Goal: Task Accomplishment & Management: Use online tool/utility

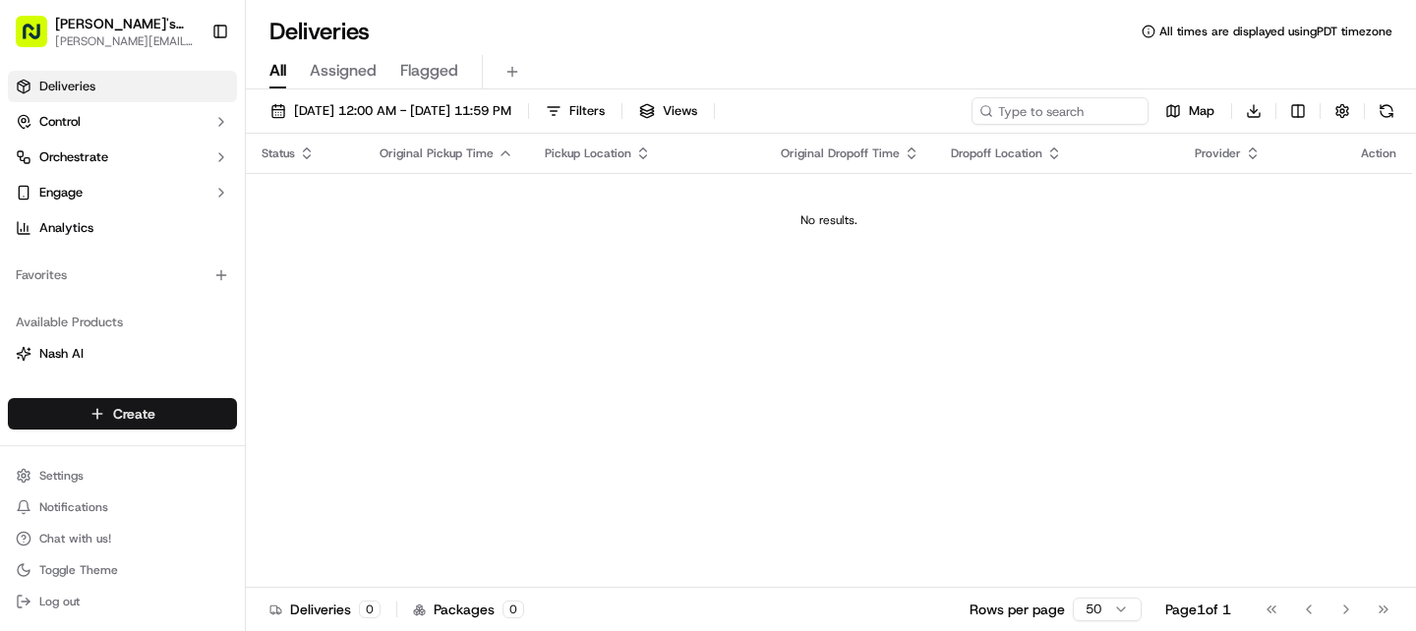
click at [130, 411] on html "[PERSON_NAME]'s Local [EMAIL_ADDRESS][DOMAIN_NAME] Toggle Sidebar Deliveries Co…" at bounding box center [708, 315] width 1416 height 631
click at [366, 481] on link "CSV Upload" at bounding box center [355, 485] width 219 height 35
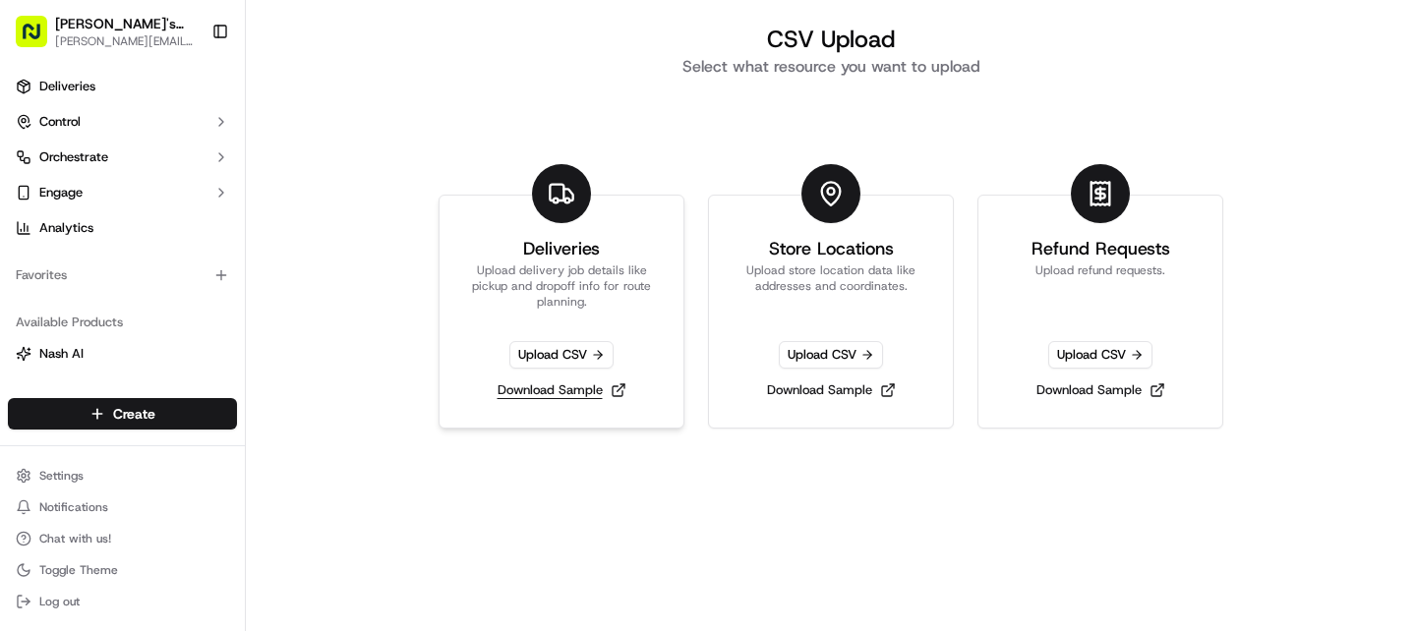
click at [598, 399] on link "Download Sample" at bounding box center [562, 391] width 145 height 28
